Goal: Task Accomplishment & Management: Manage account settings

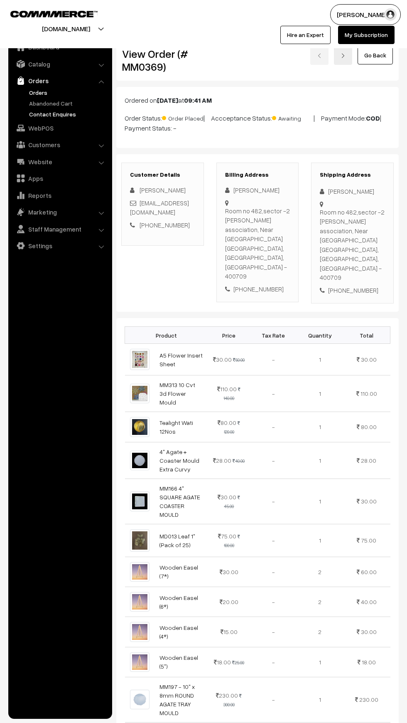
click at [70, 110] on link "Contact Enquires" at bounding box center [68, 114] width 82 height 9
click at [71, 107] on link "Abandoned Cart" at bounding box center [68, 103] width 82 height 9
